Goal: Task Accomplishment & Management: Manage account settings

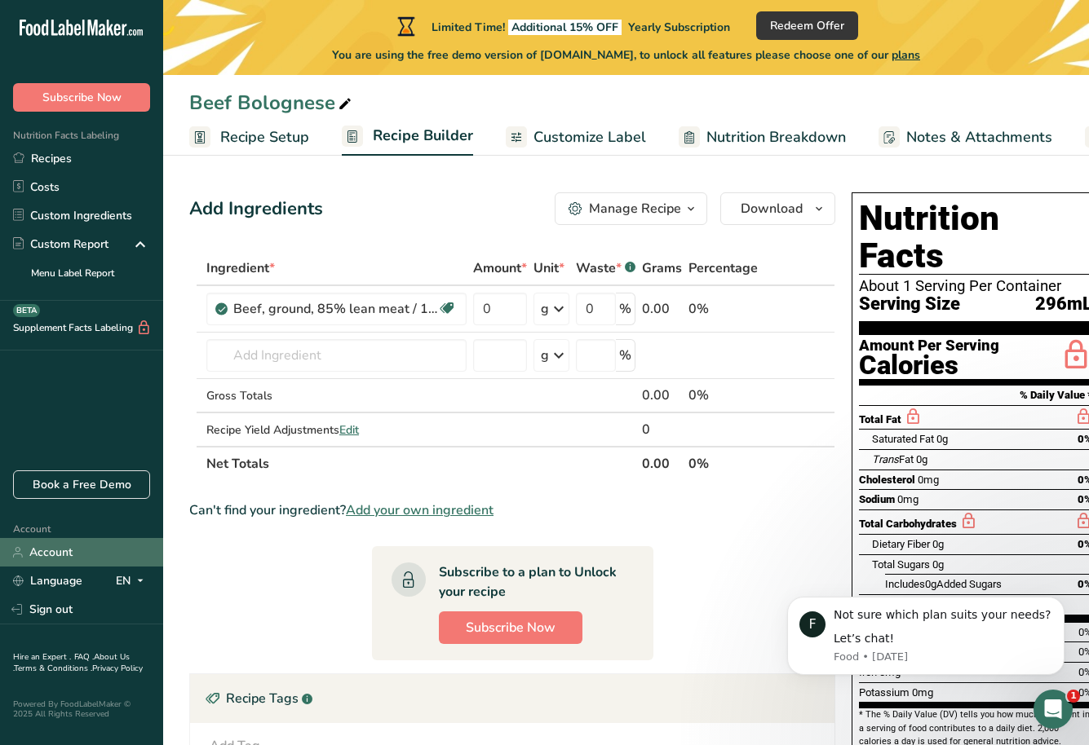
click at [58, 557] on link "Account" at bounding box center [81, 552] width 163 height 29
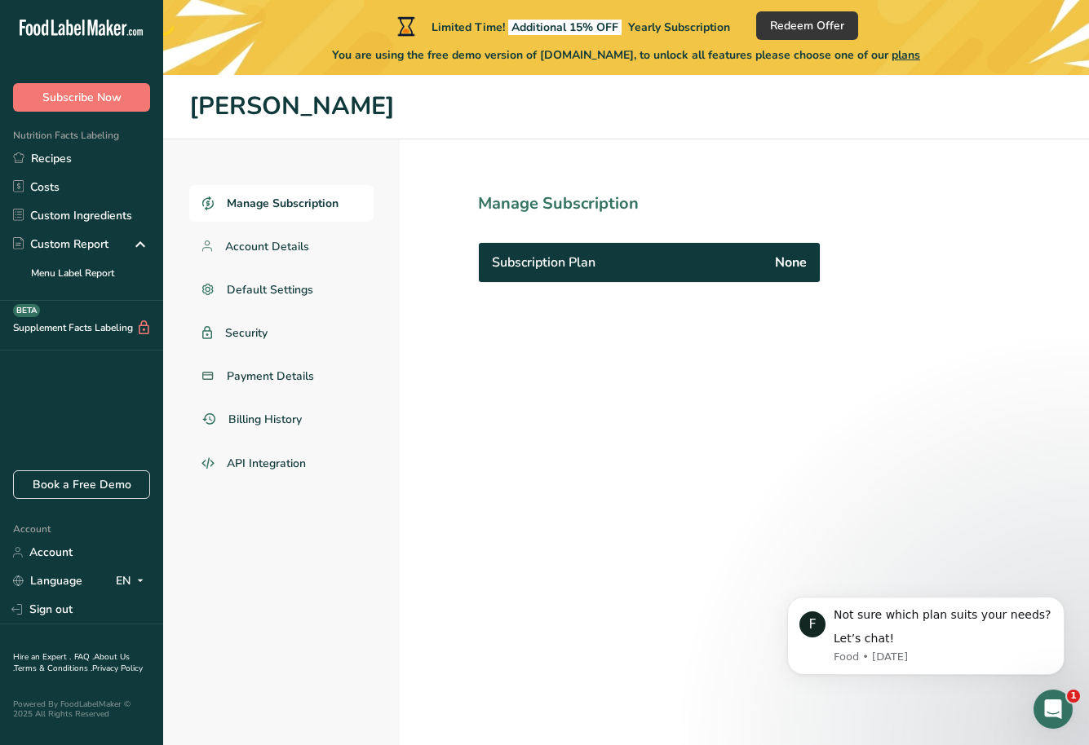
click at [802, 267] on span "None" at bounding box center [791, 263] width 32 height 20
